Goal: Transaction & Acquisition: Book appointment/travel/reservation

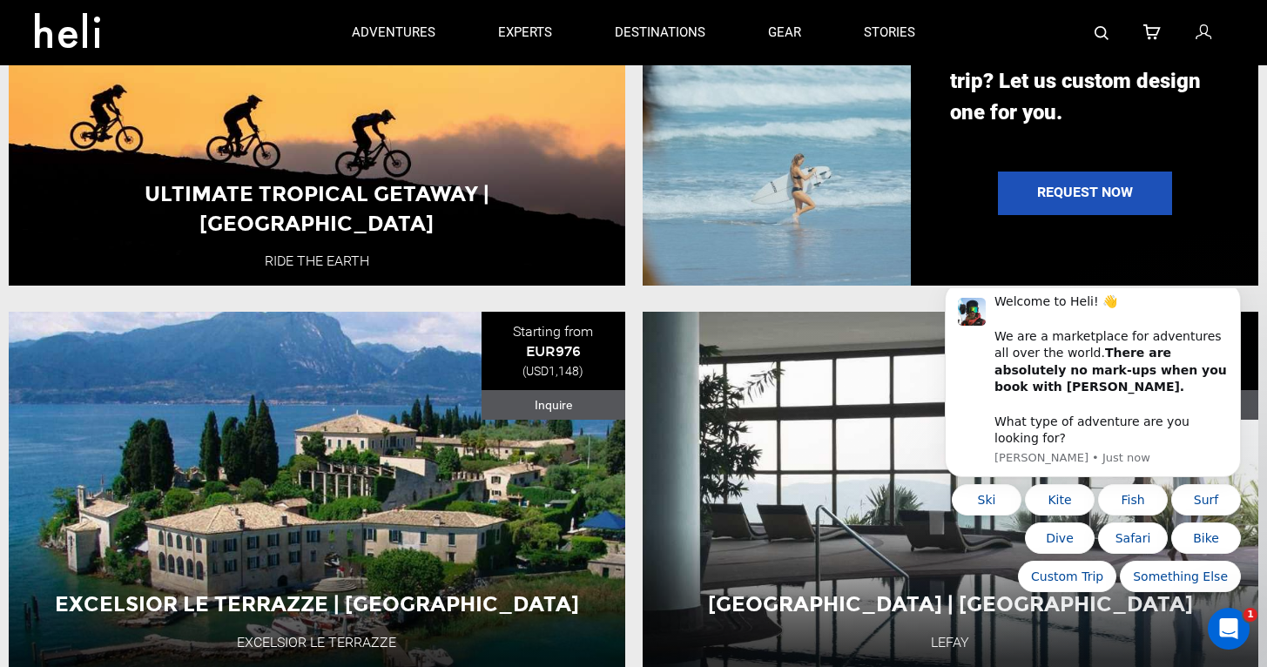
scroll to position [1886, 0]
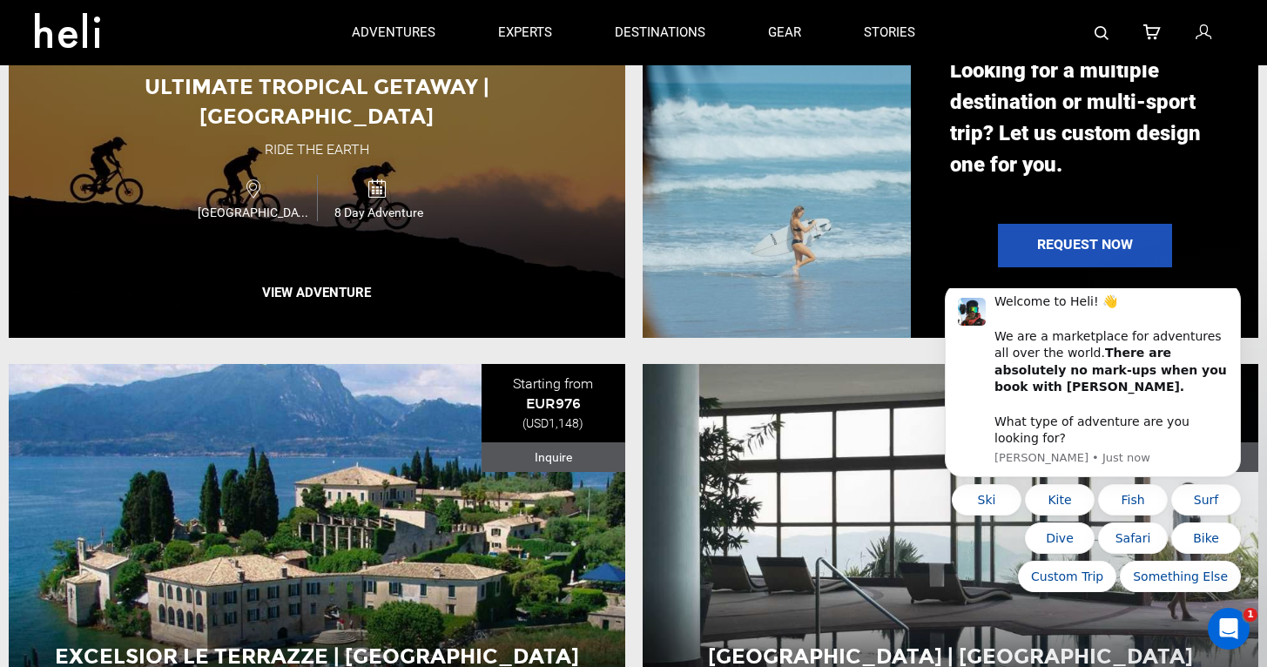
click at [427, 289] on div "Ultimate Tropical Getaway | [GEOGRAPHIC_DATA] Ride the Earth [GEOGRAPHIC_DATA] …" at bounding box center [317, 160] width 616 height 354
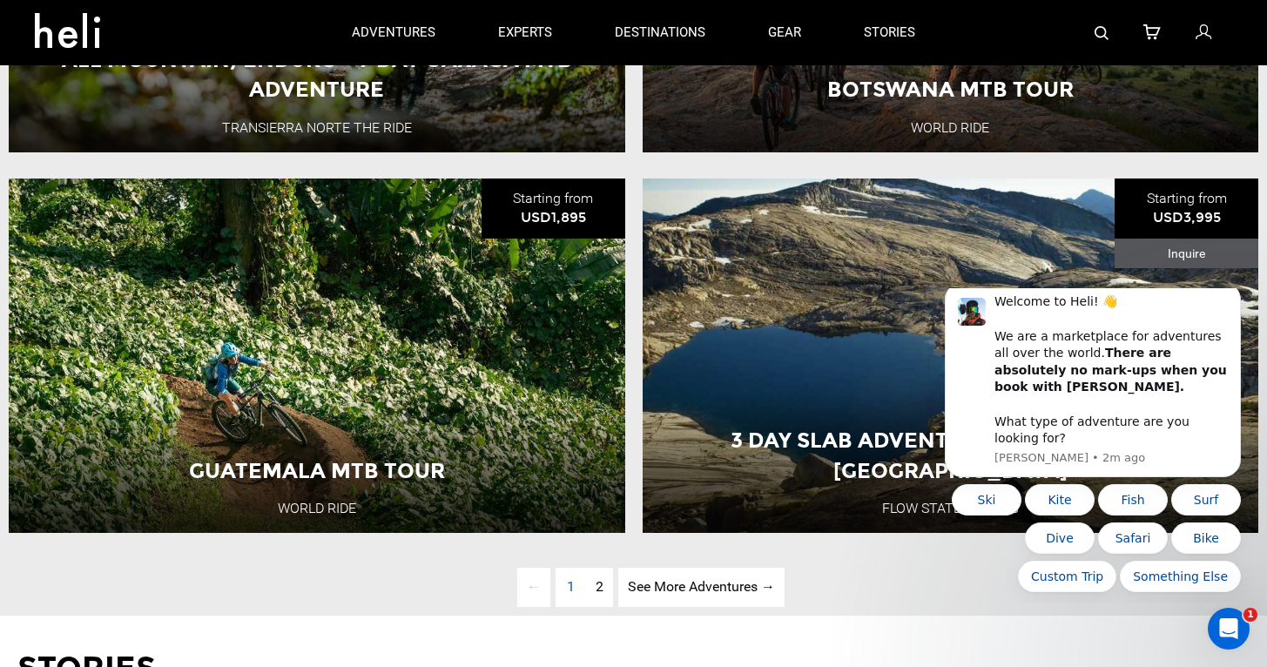
scroll to position [4339, 0]
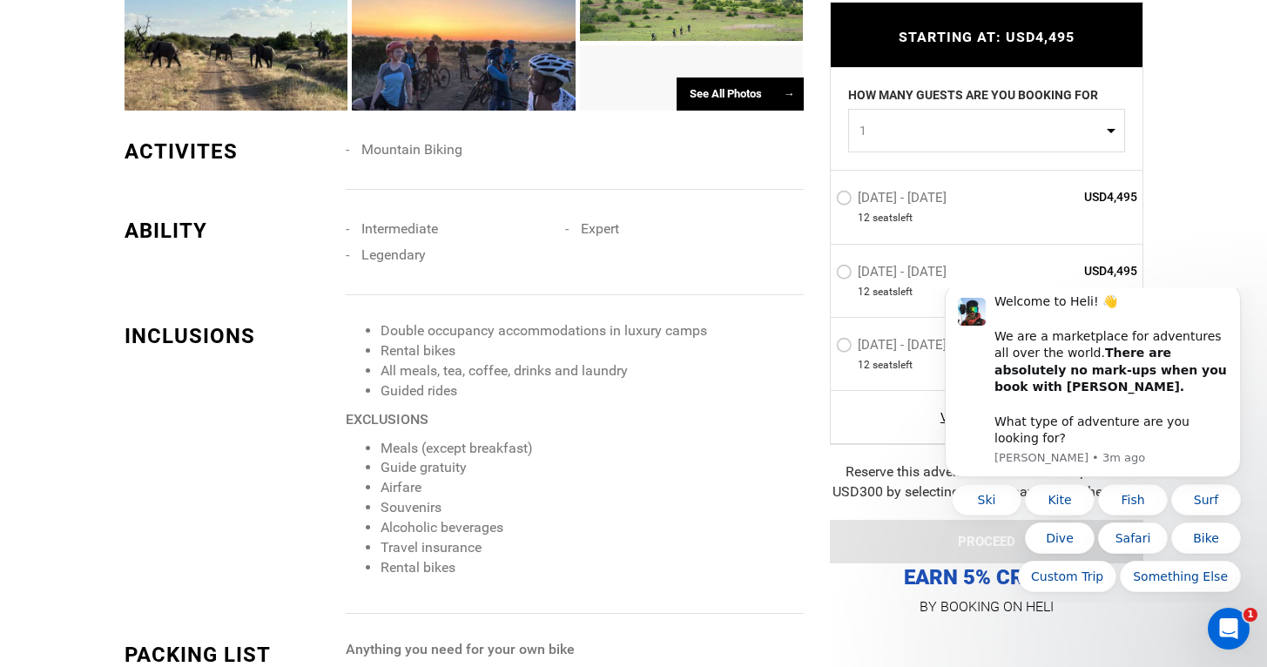
scroll to position [1310, 0]
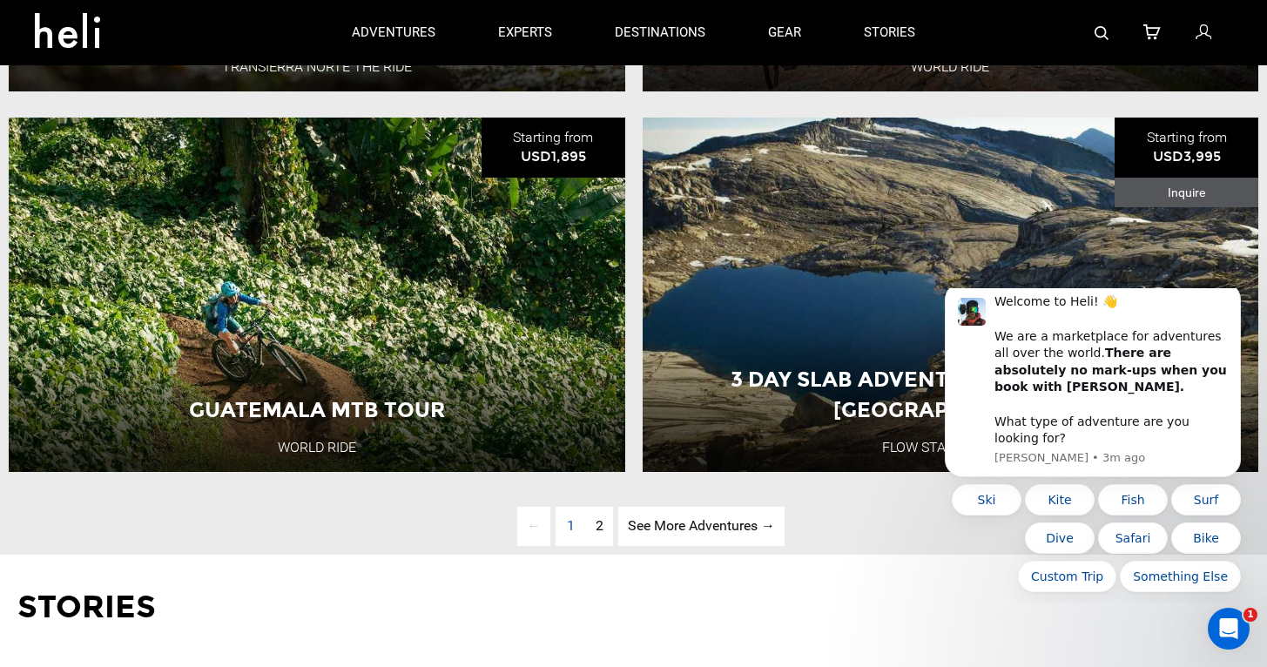
scroll to position [4400, 0]
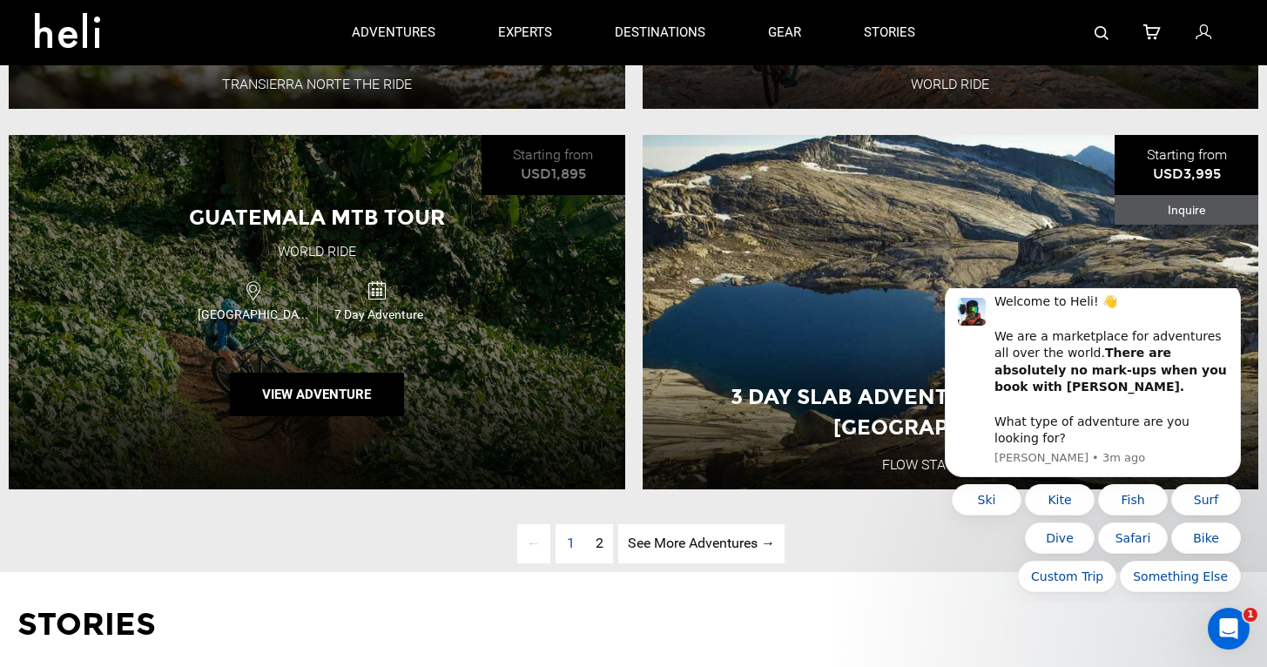
click at [508, 400] on div "Guatemala MTB Tour World Ride [GEOGRAPHIC_DATA] 7 Day Adventure View Adventure" at bounding box center [317, 312] width 616 height 354
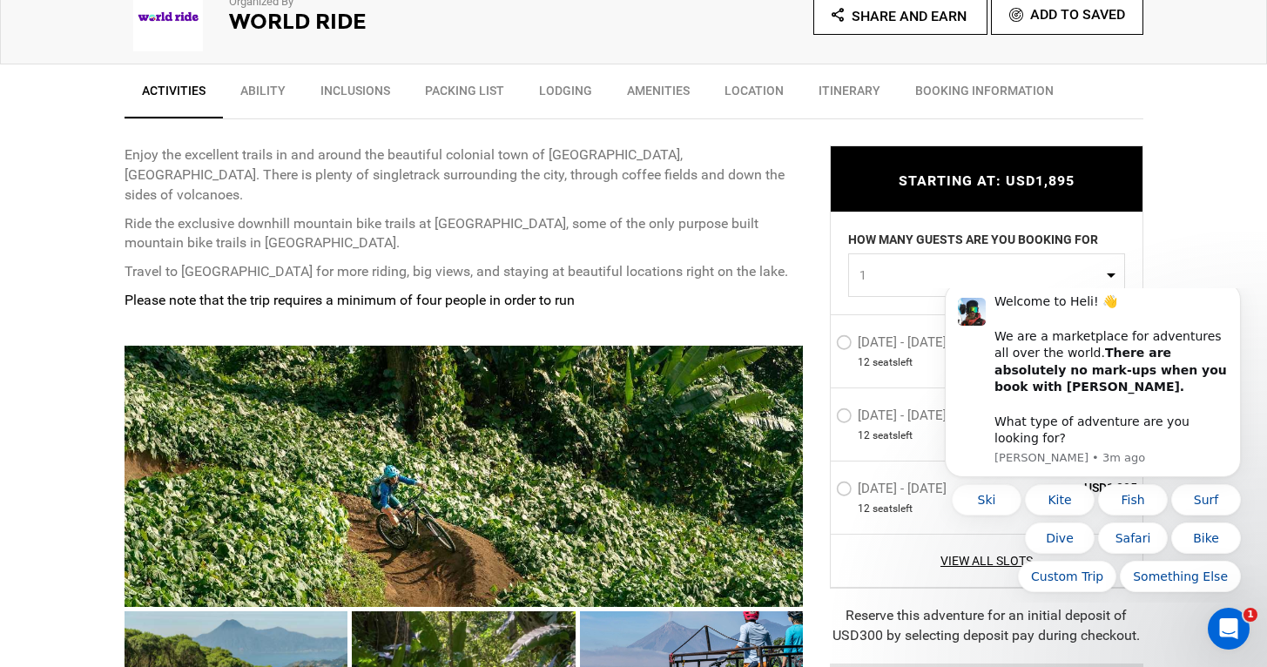
scroll to position [628, 0]
